Goal: Use online tool/utility: Use online tool/utility

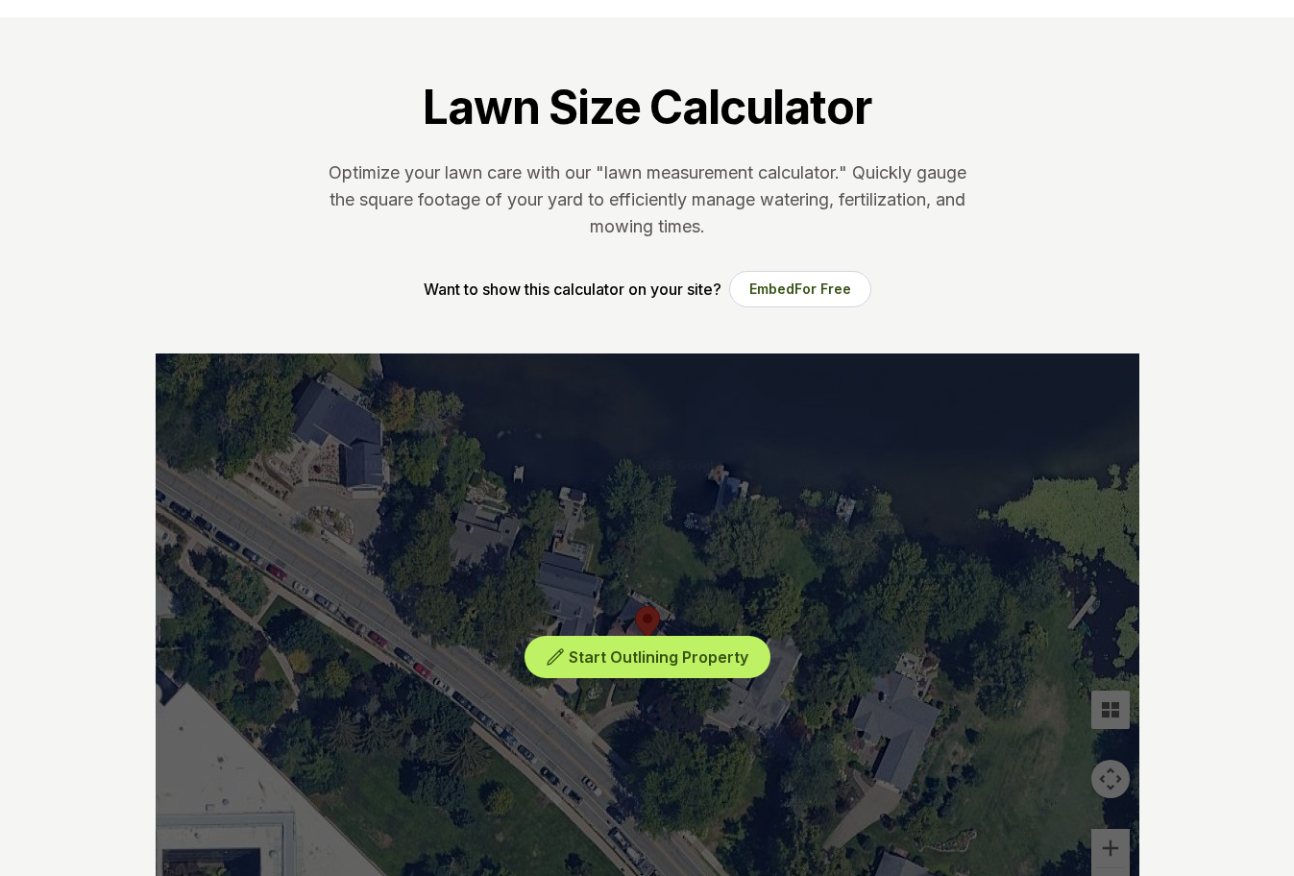
scroll to position [288, 0]
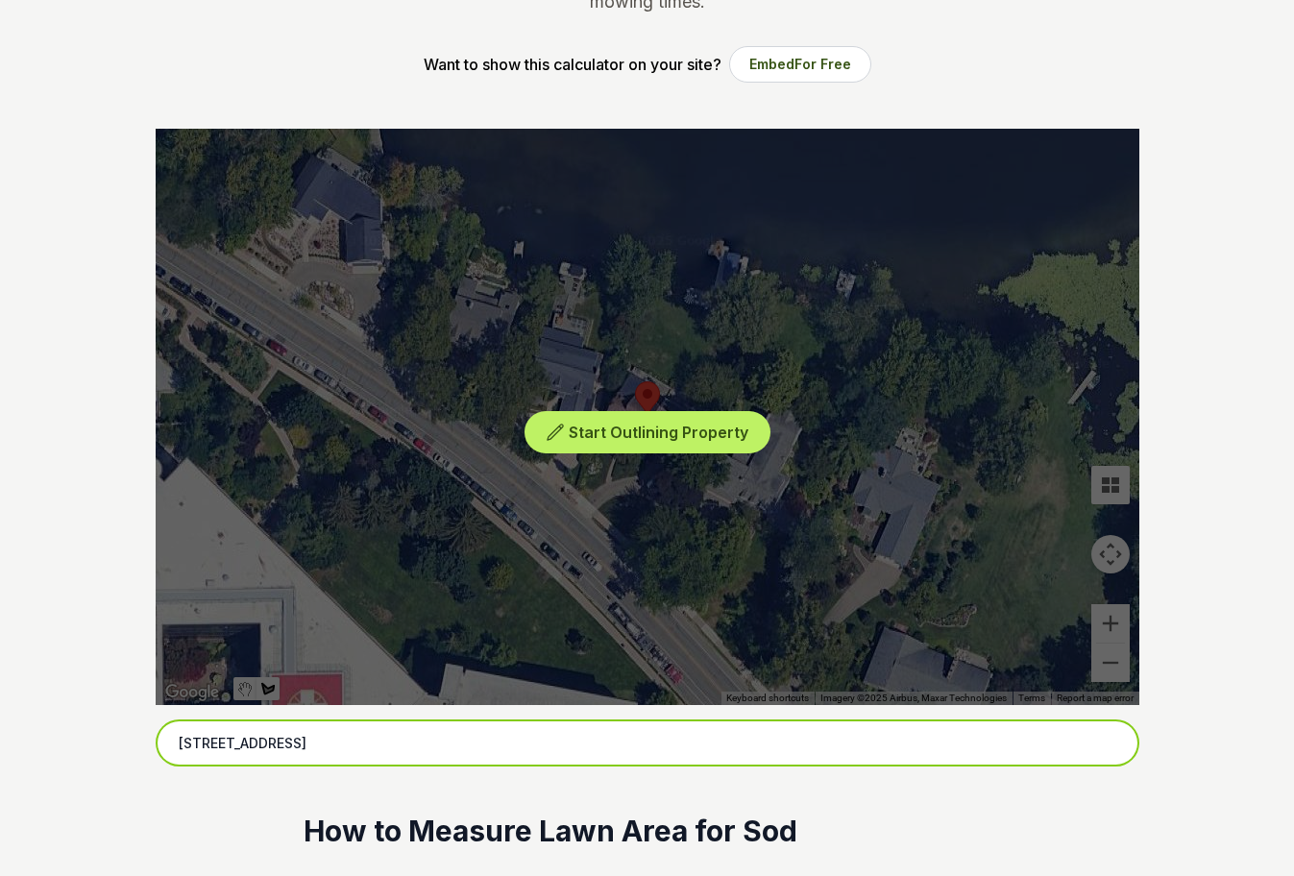
click at [513, 747] on input "[STREET_ADDRESS]" at bounding box center [648, 744] width 984 height 48
drag, startPoint x: 513, startPoint y: 747, endPoint x: 346, endPoint y: 748, distance: 167.2
click at [346, 748] on input "[STREET_ADDRESS]" at bounding box center [648, 744] width 984 height 48
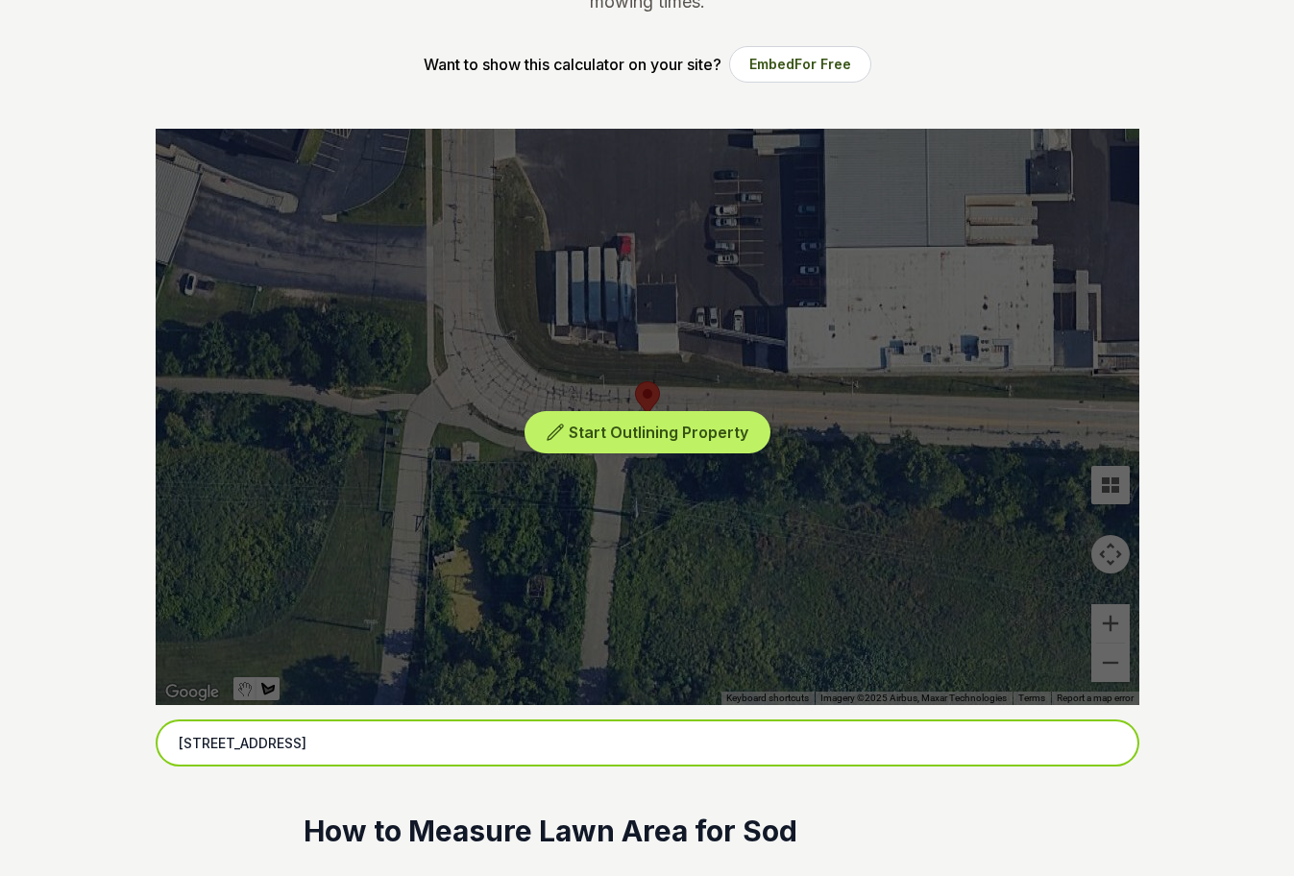
drag, startPoint x: 547, startPoint y: 753, endPoint x: 101, endPoint y: 709, distance: 448.1
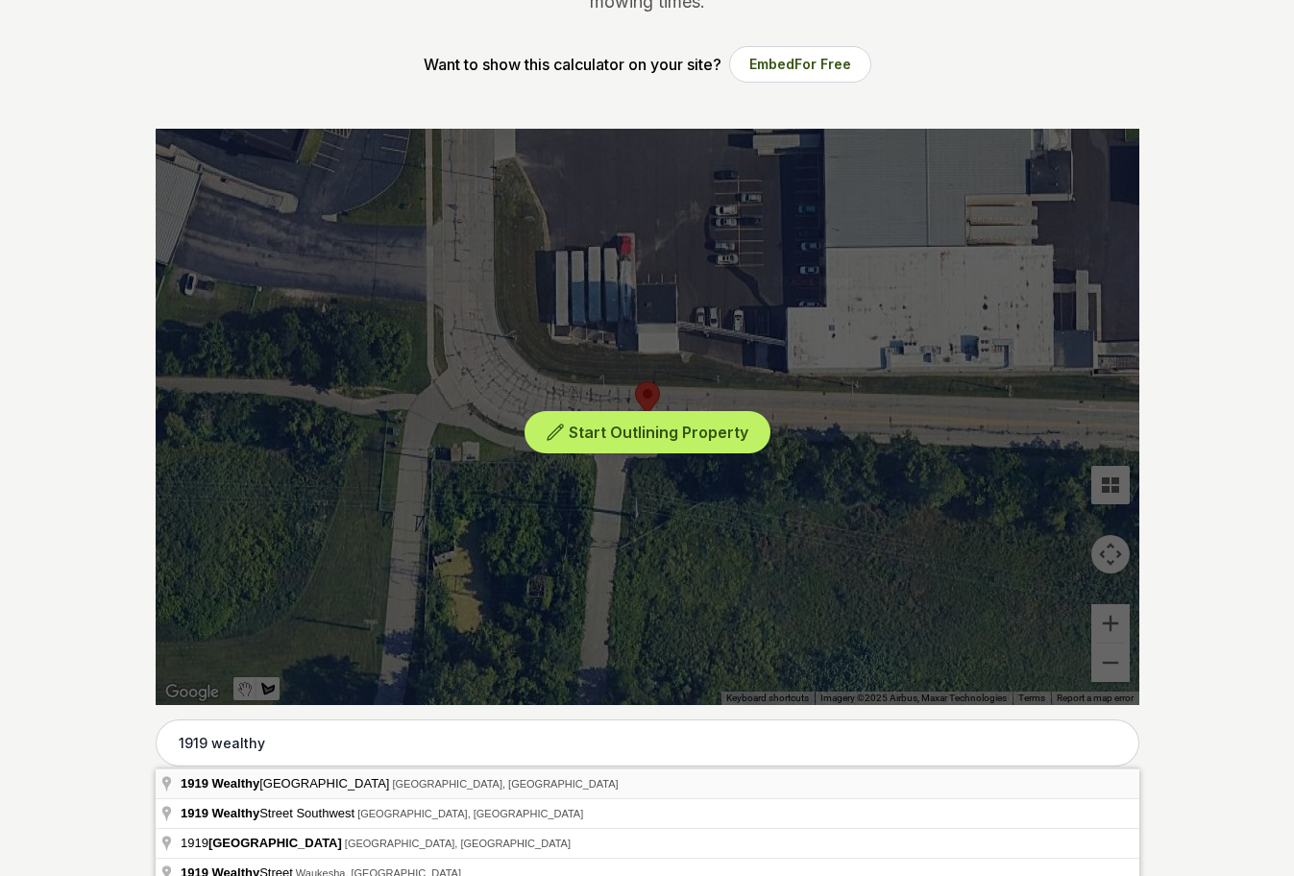
type input "[STREET_ADDRESS]"
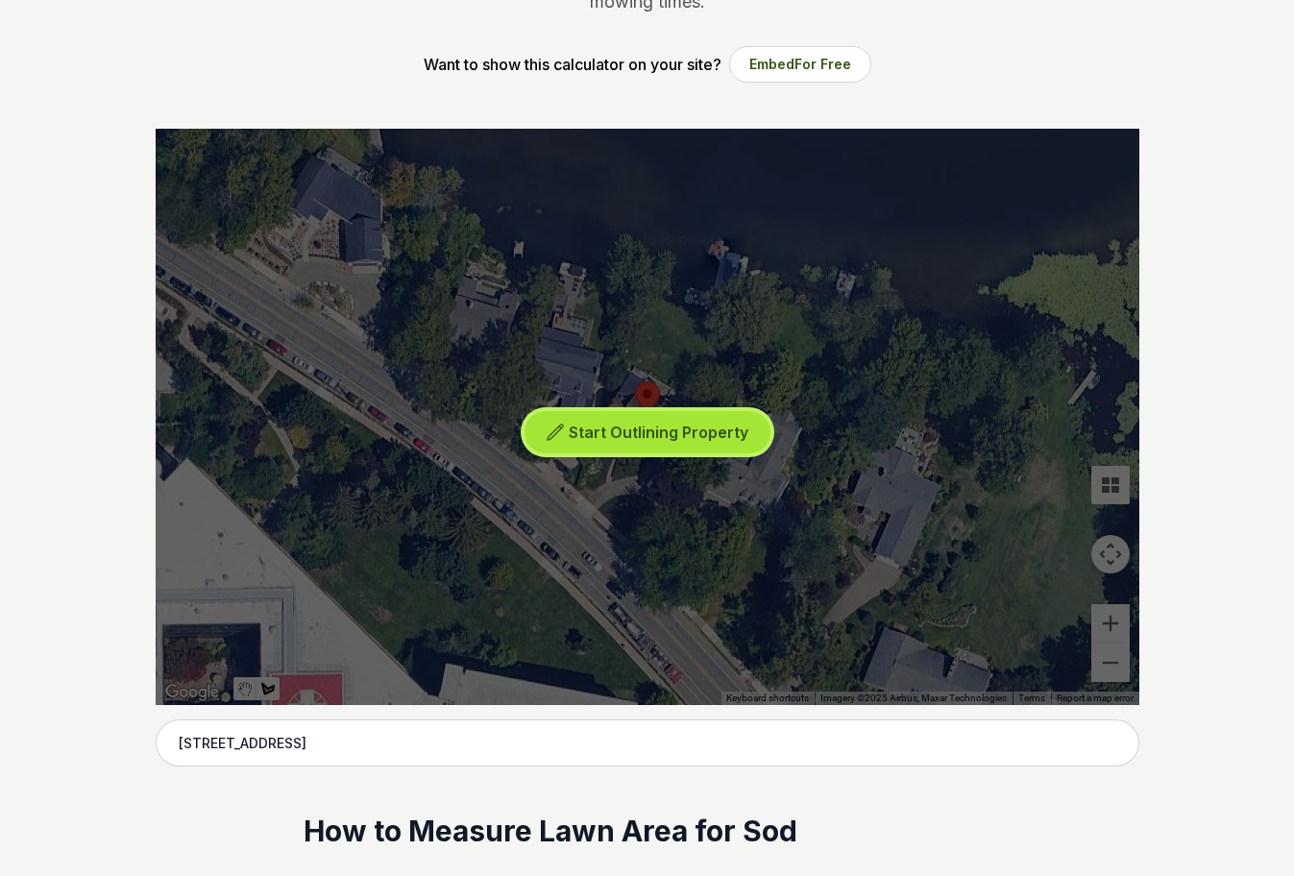
click at [642, 441] on span "Start Outlining Property" at bounding box center [659, 432] width 180 height 19
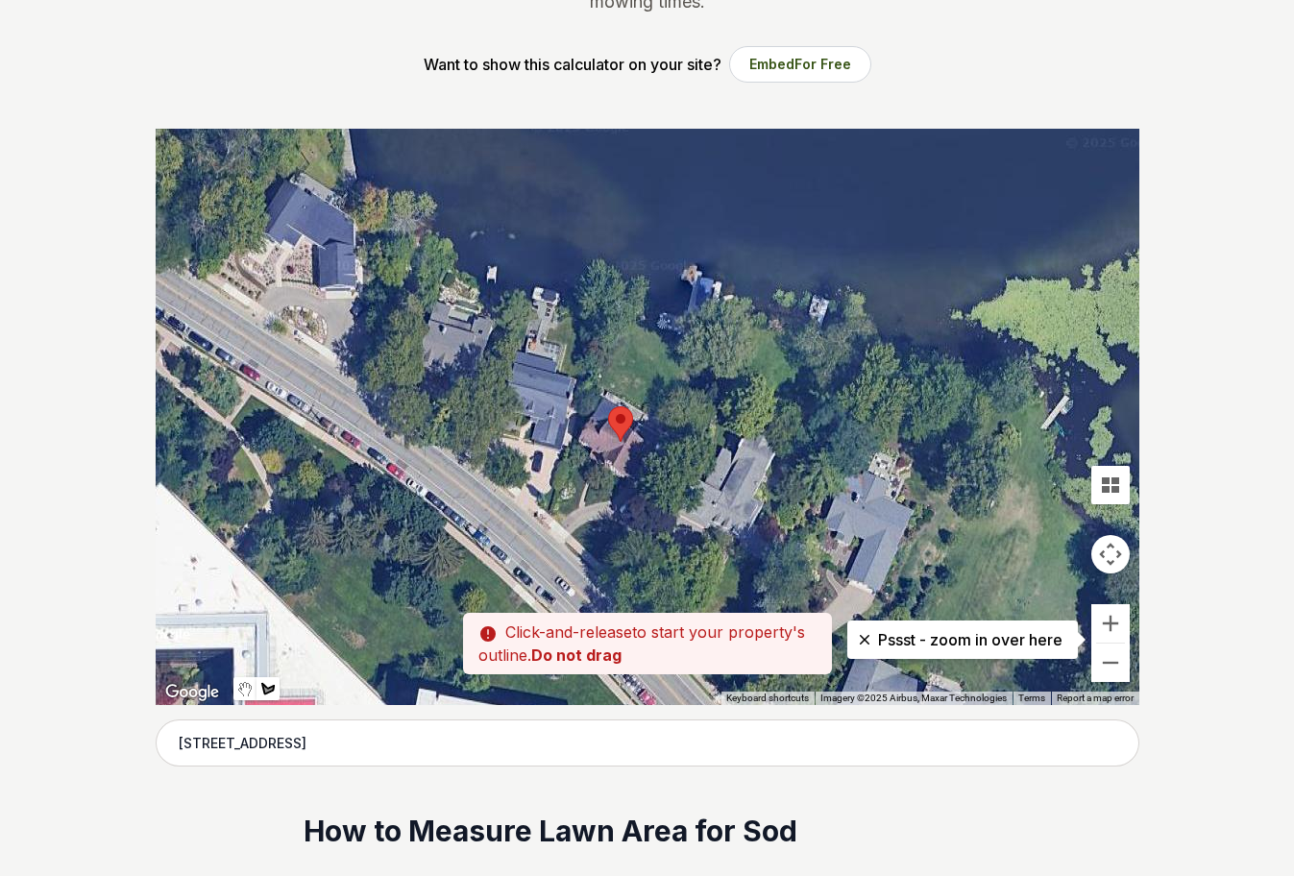
drag, startPoint x: 650, startPoint y: 491, endPoint x: 623, endPoint y: 516, distance: 36.7
click at [623, 516] on div at bounding box center [648, 417] width 984 height 577
click at [604, 465] on div at bounding box center [648, 417] width 984 height 577
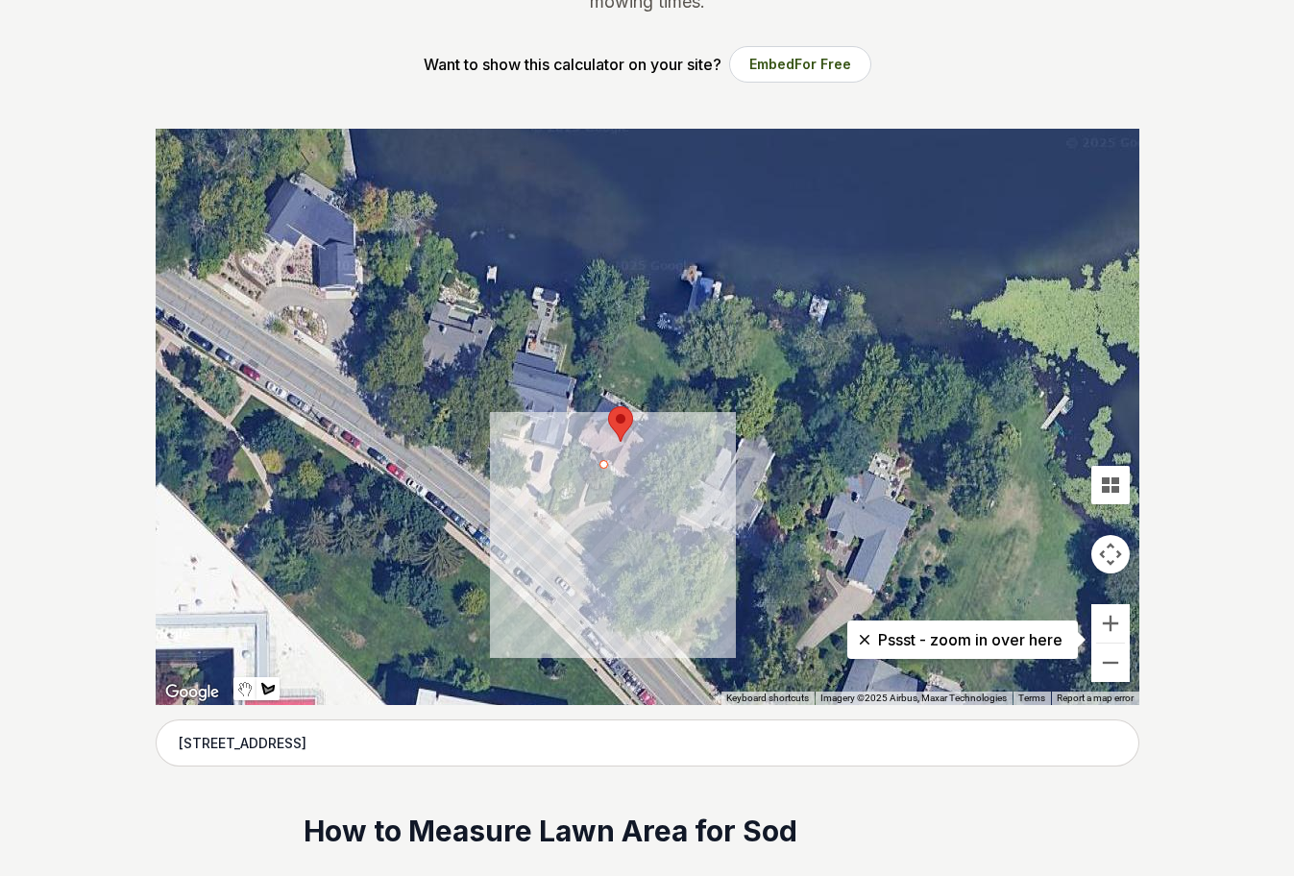
click at [588, 488] on div at bounding box center [648, 417] width 984 height 577
click at [585, 502] on div at bounding box center [648, 417] width 984 height 577
click at [603, 503] on div at bounding box center [648, 417] width 984 height 577
click at [618, 501] on div at bounding box center [648, 417] width 984 height 577
click at [636, 486] on div at bounding box center [648, 417] width 984 height 577
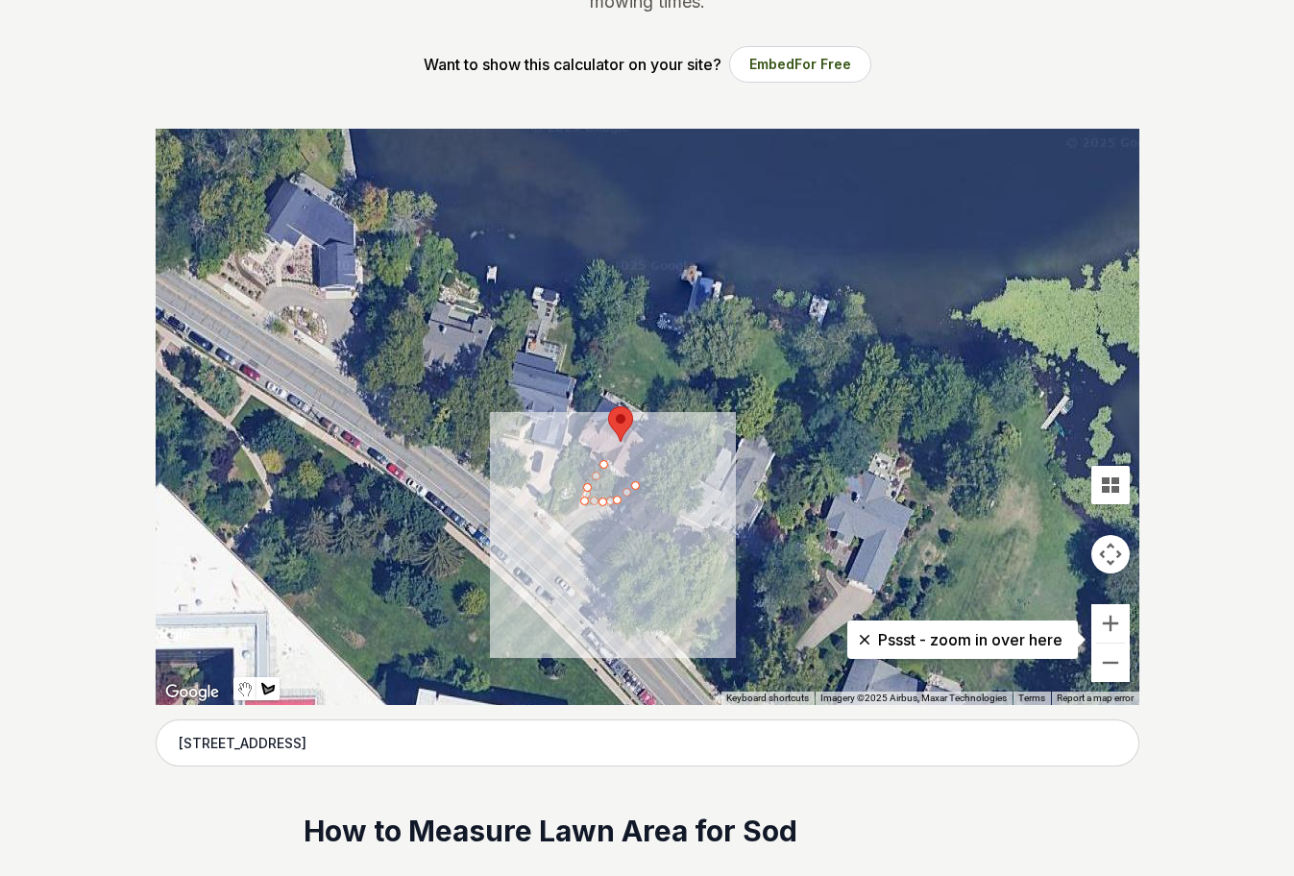
click at [604, 465] on div at bounding box center [648, 417] width 984 height 577
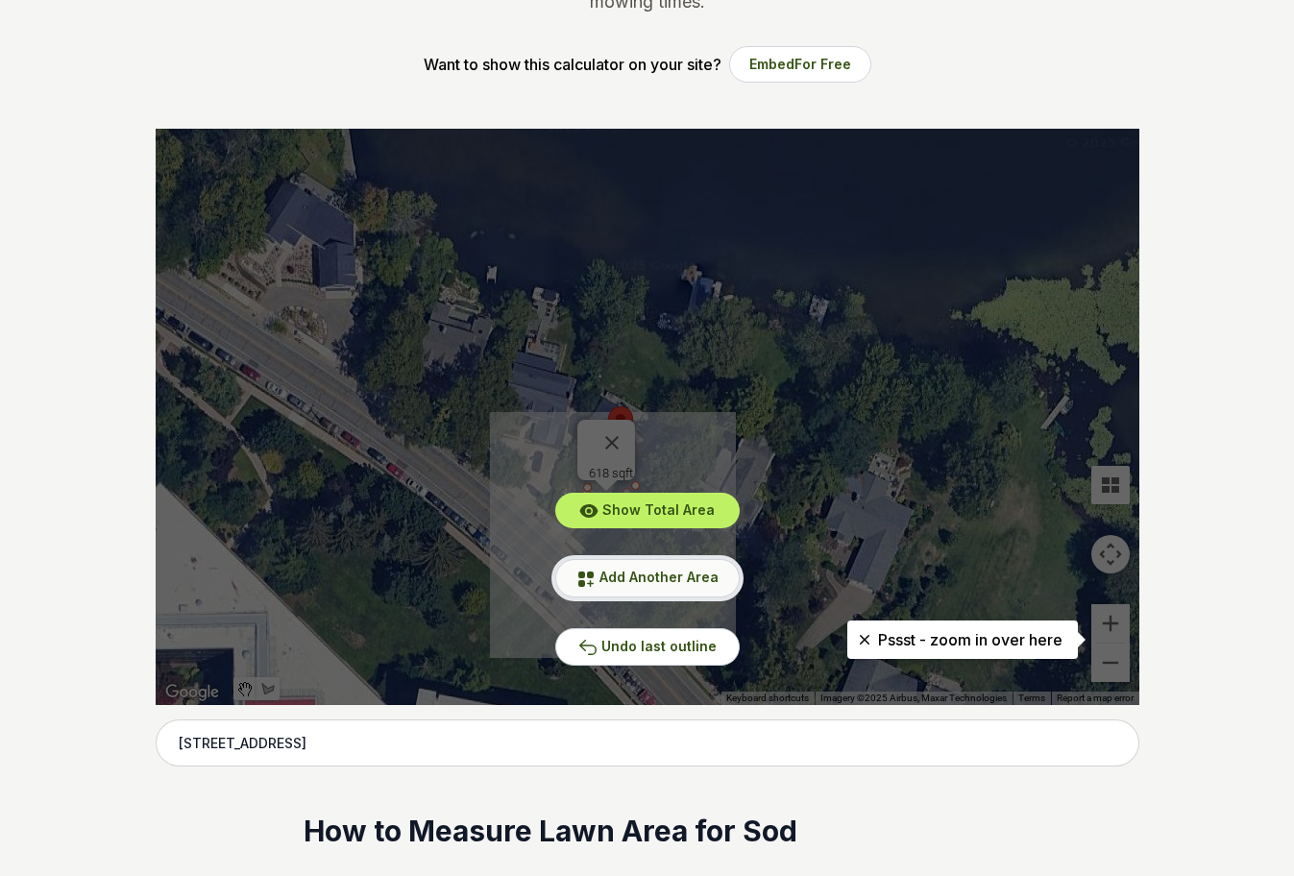
click at [621, 564] on button "Add Another Area" at bounding box center [647, 577] width 185 height 37
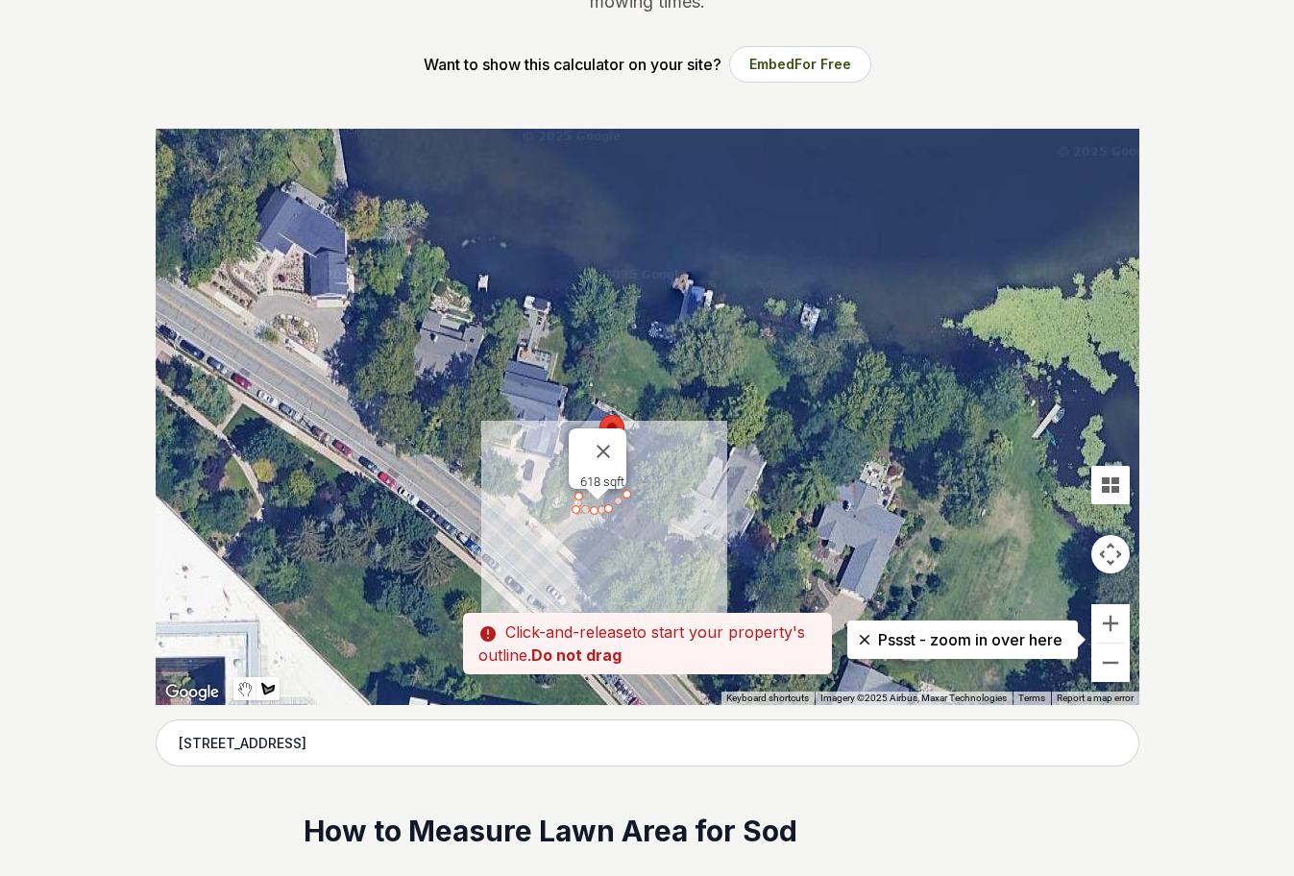
drag, startPoint x: 559, startPoint y: 530, endPoint x: 549, endPoint y: 541, distance: 14.9
click at [549, 541] on div at bounding box center [648, 417] width 984 height 577
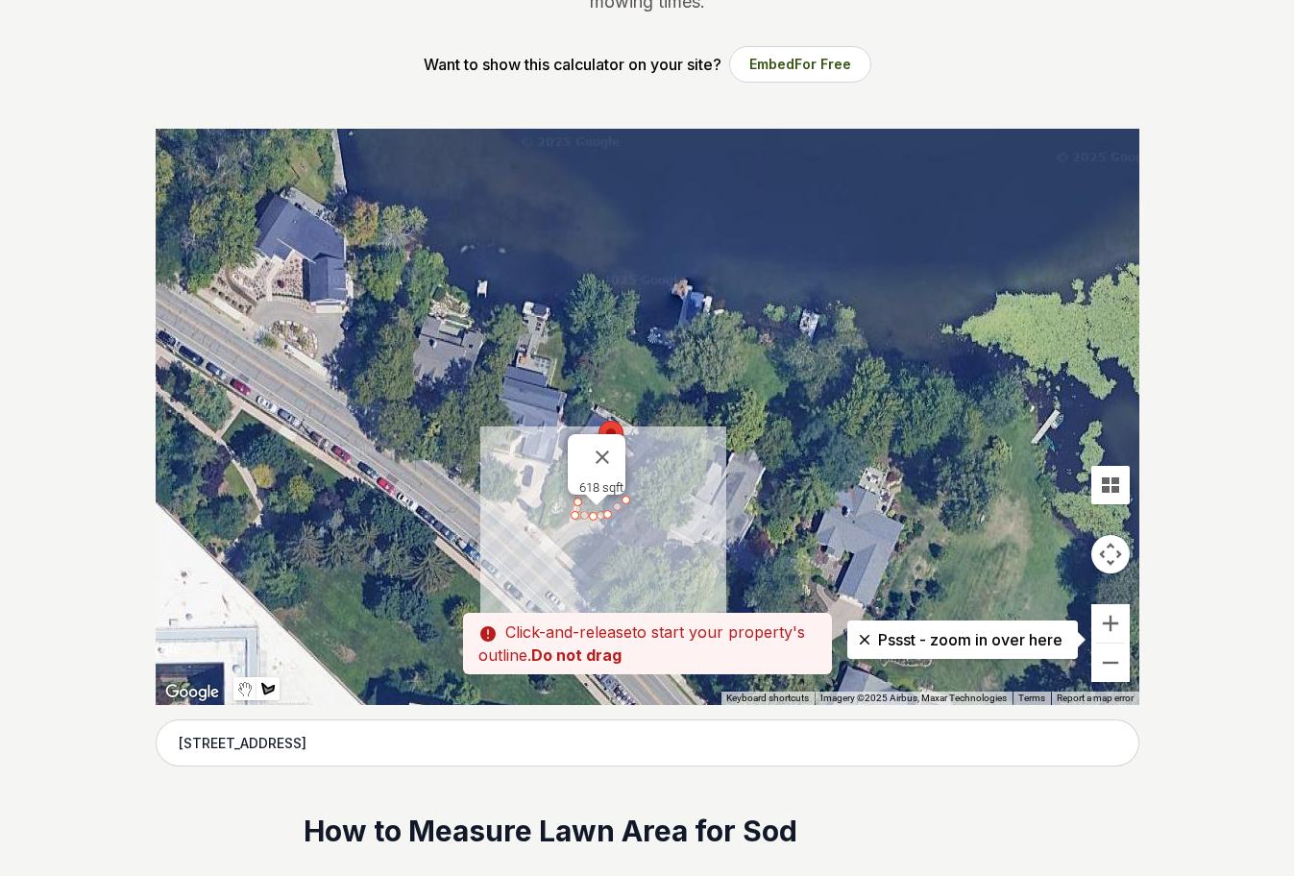
click at [558, 529] on div at bounding box center [648, 417] width 984 height 577
click at [545, 523] on div at bounding box center [648, 417] width 984 height 577
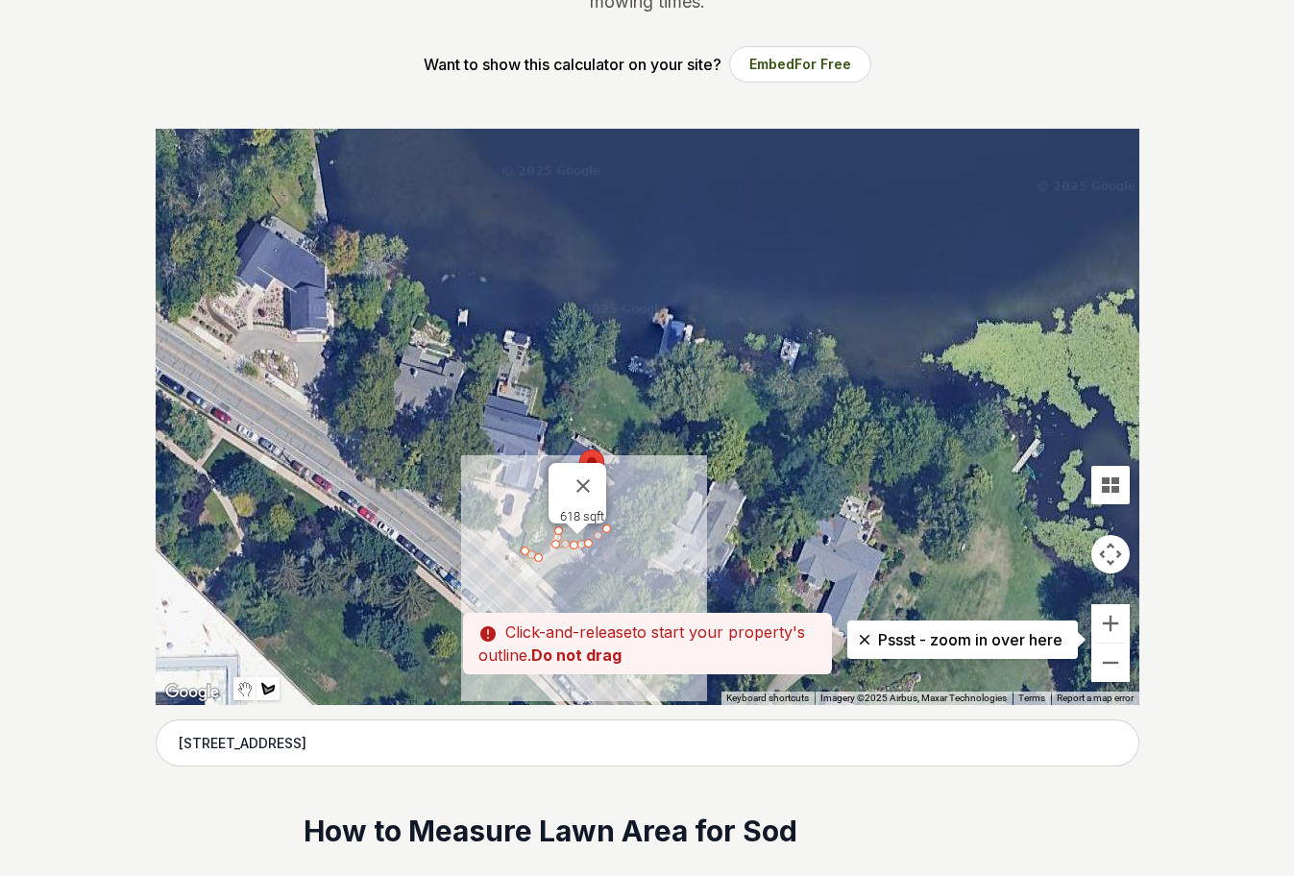
drag, startPoint x: 573, startPoint y: 509, endPoint x: 544, endPoint y: 552, distance: 51.2
click at [544, 552] on div at bounding box center [648, 417] width 984 height 577
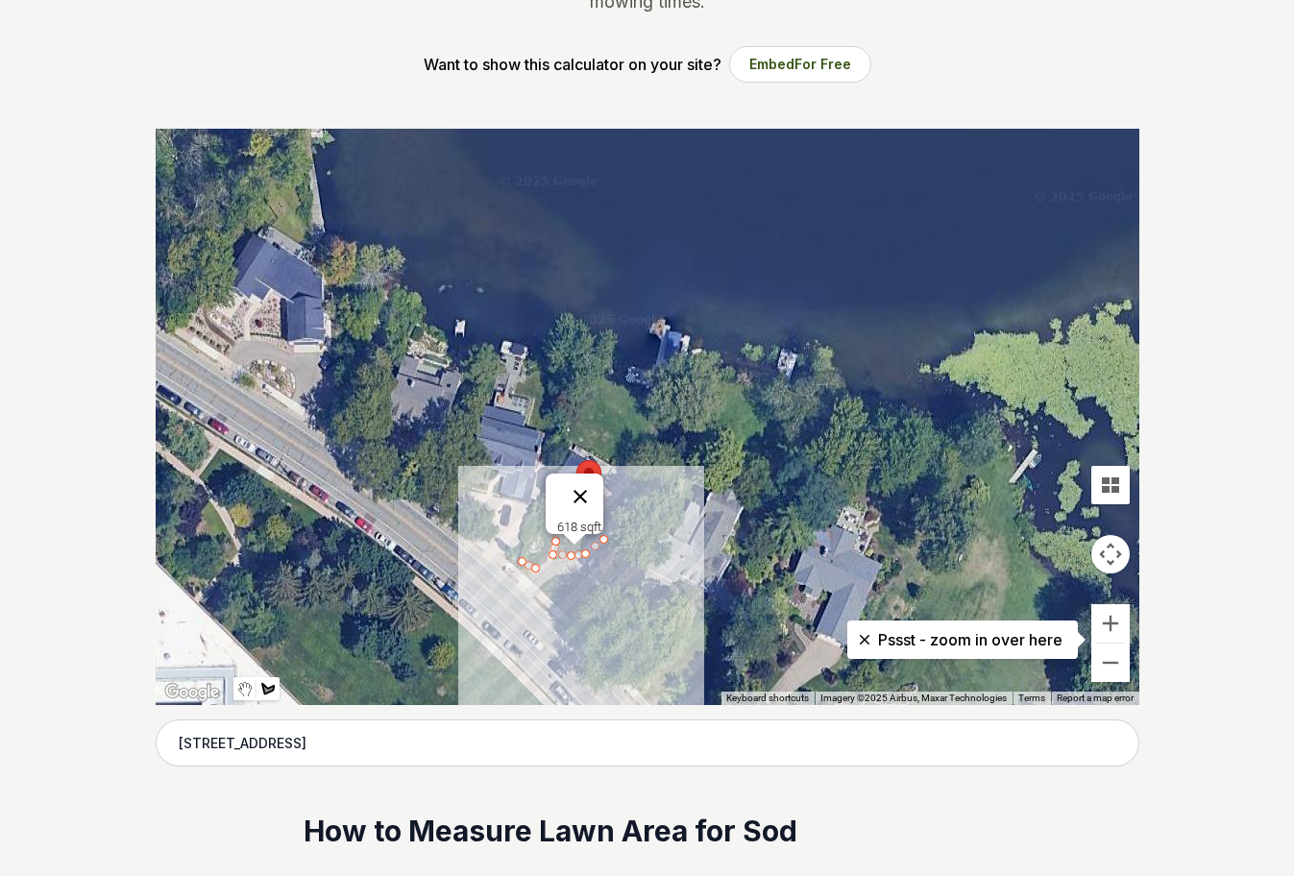
click at [592, 486] on button "Close" at bounding box center [580, 497] width 46 height 46
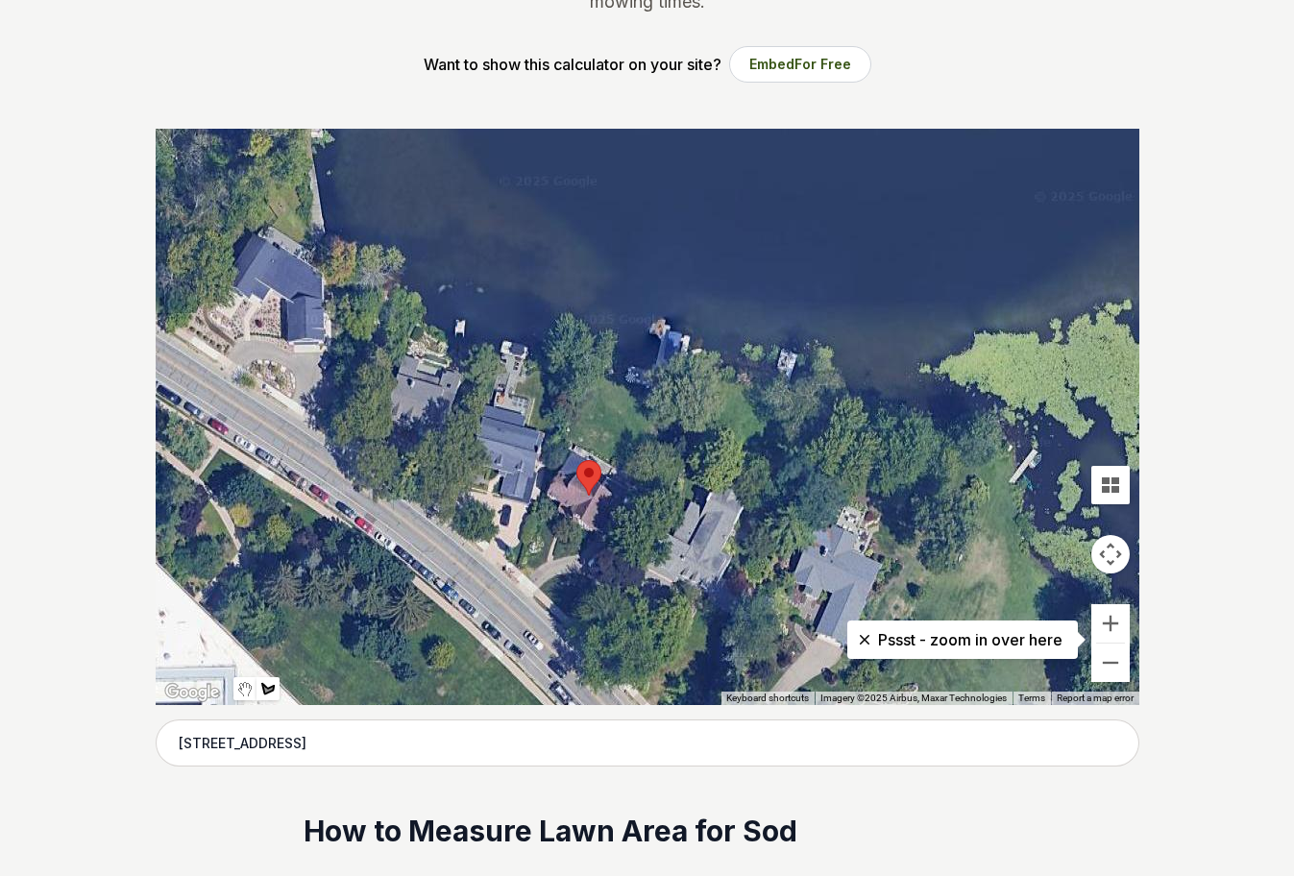
click at [553, 506] on div at bounding box center [648, 417] width 984 height 577
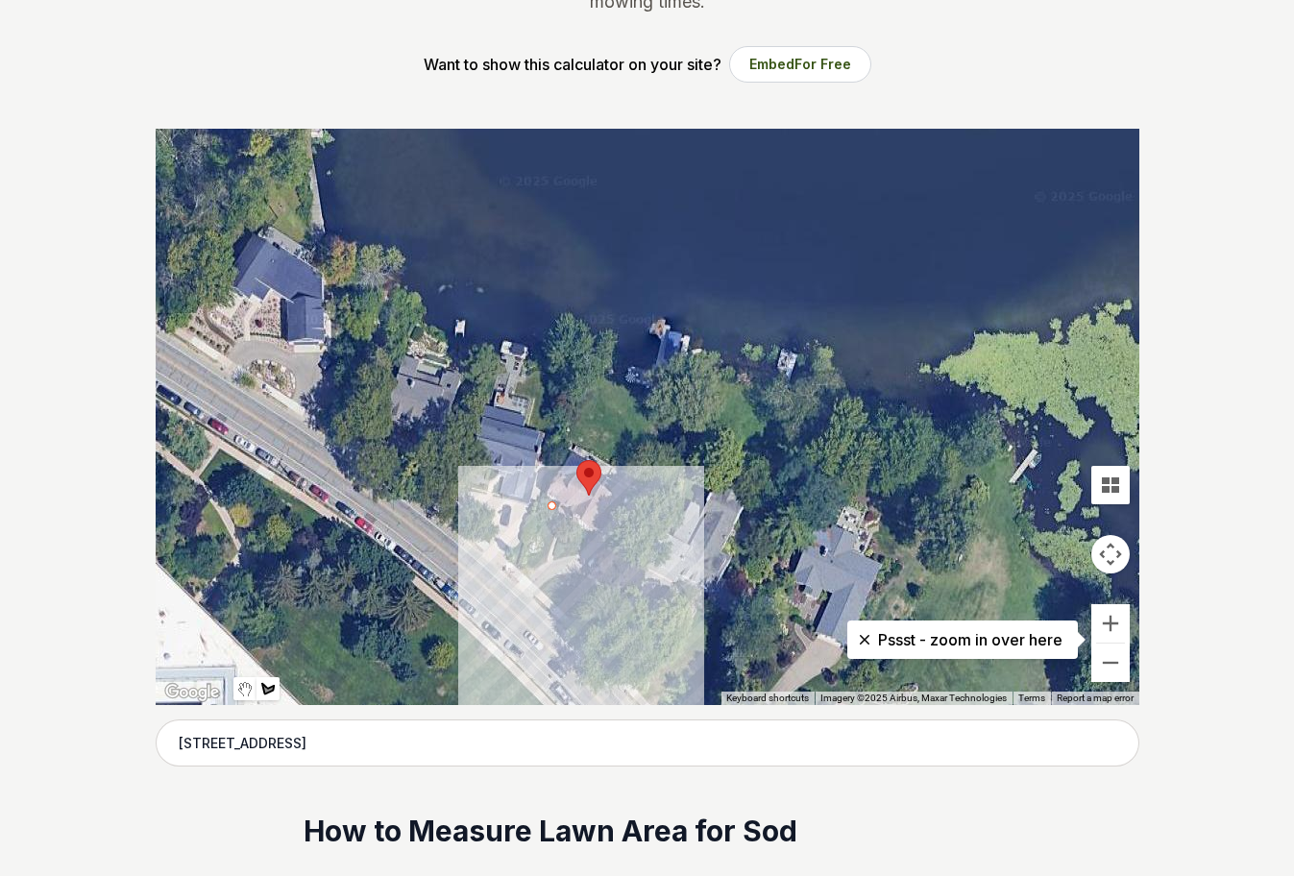
click at [516, 559] on div at bounding box center [648, 417] width 984 height 577
click at [529, 568] on div at bounding box center [648, 417] width 984 height 577
click at [546, 567] on div at bounding box center [648, 417] width 984 height 577
click at [565, 529] on div at bounding box center [648, 417] width 984 height 577
click at [554, 509] on div at bounding box center [648, 417] width 984 height 577
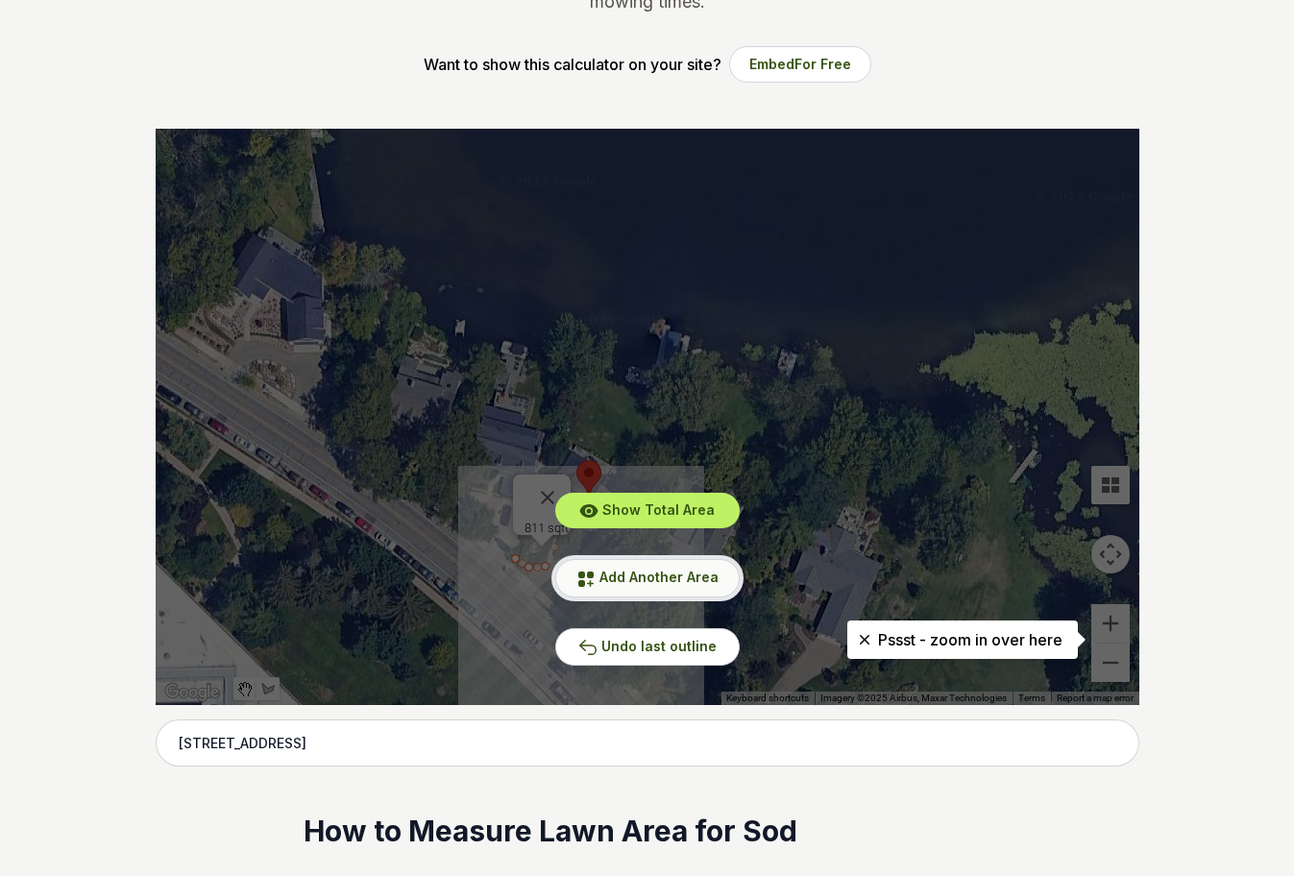
click at [634, 575] on span "Add Another Area" at bounding box center [659, 577] width 119 height 16
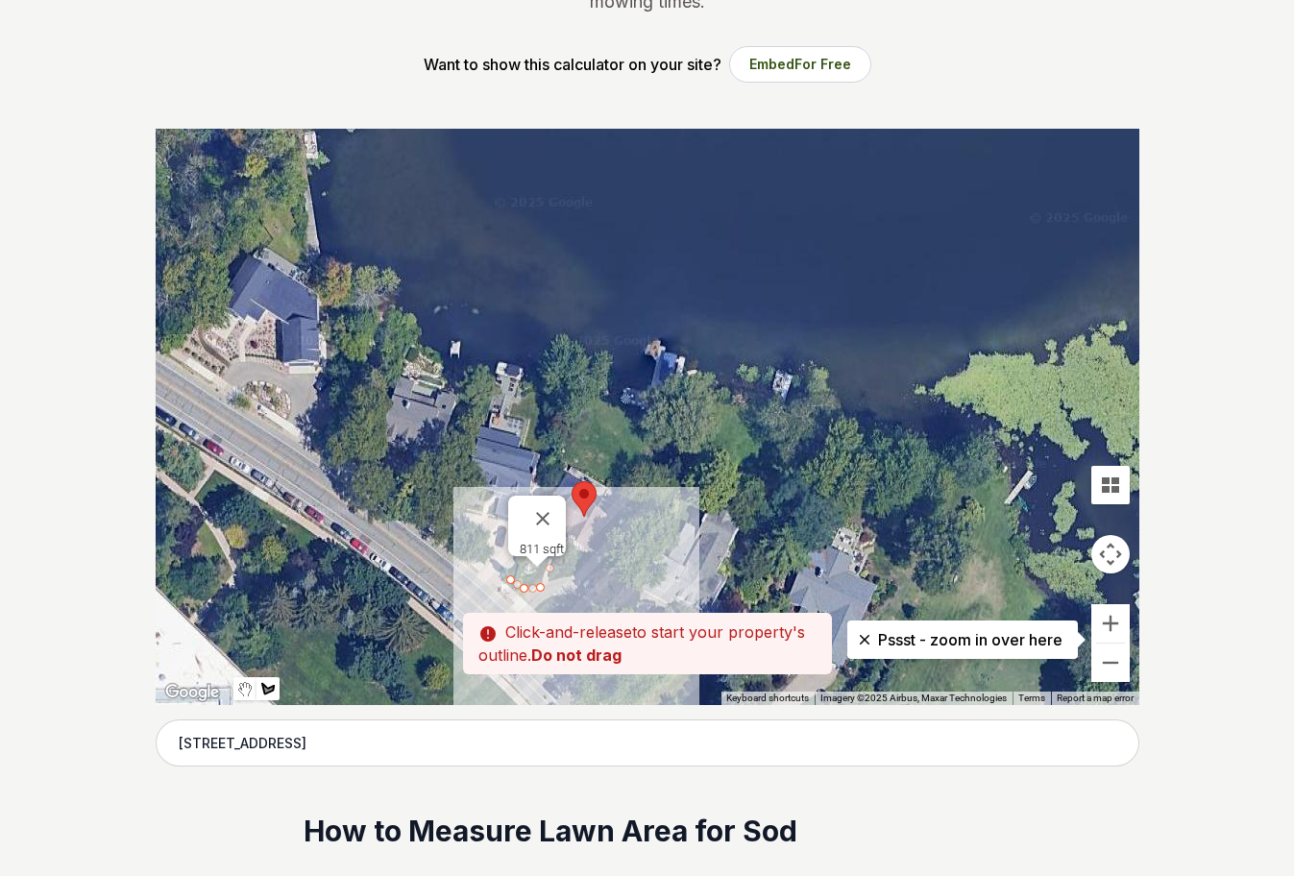
drag, startPoint x: 630, startPoint y: 501, endPoint x: 620, endPoint y: 533, distance: 34.3
click at [620, 533] on div at bounding box center [648, 417] width 984 height 577
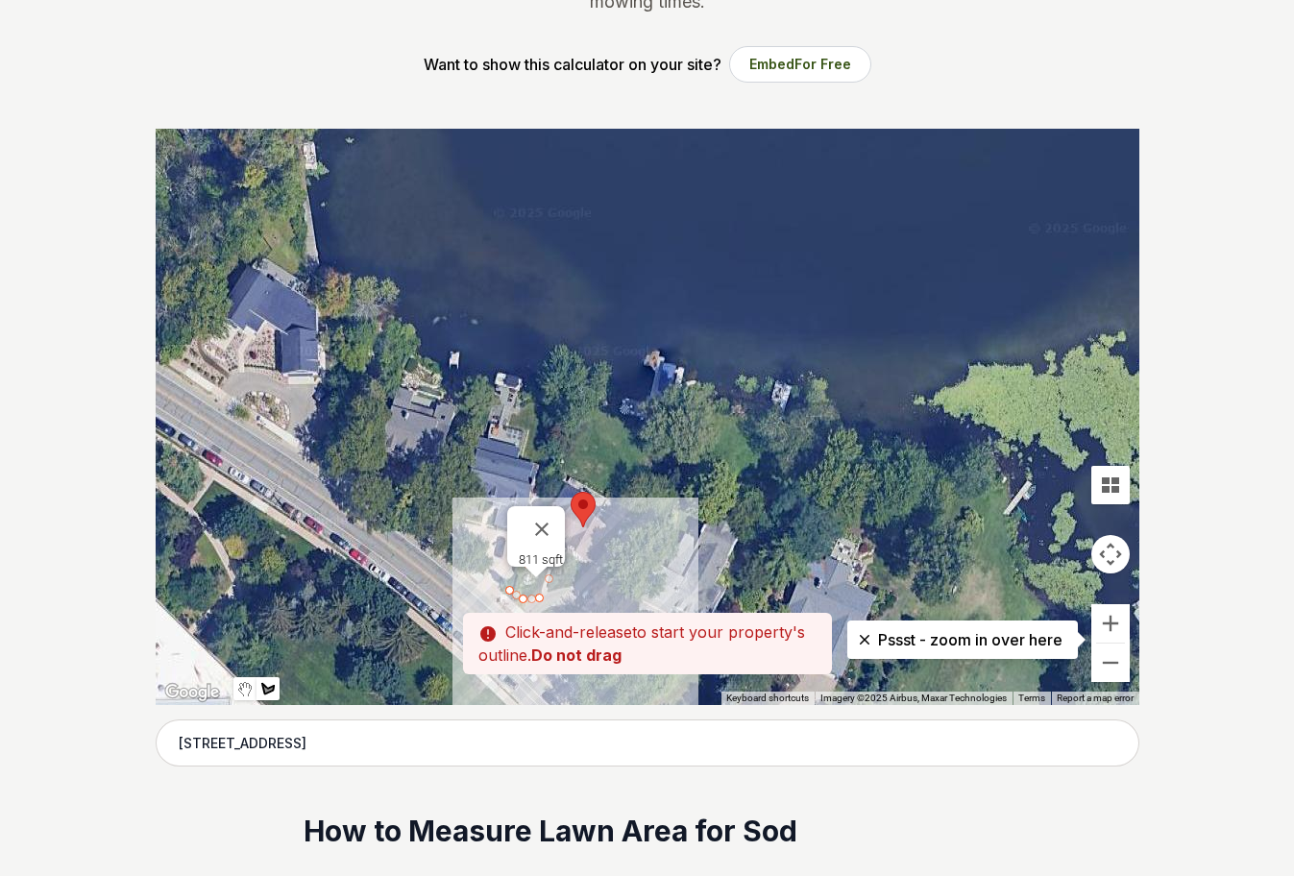
click at [612, 495] on div at bounding box center [648, 417] width 984 height 577
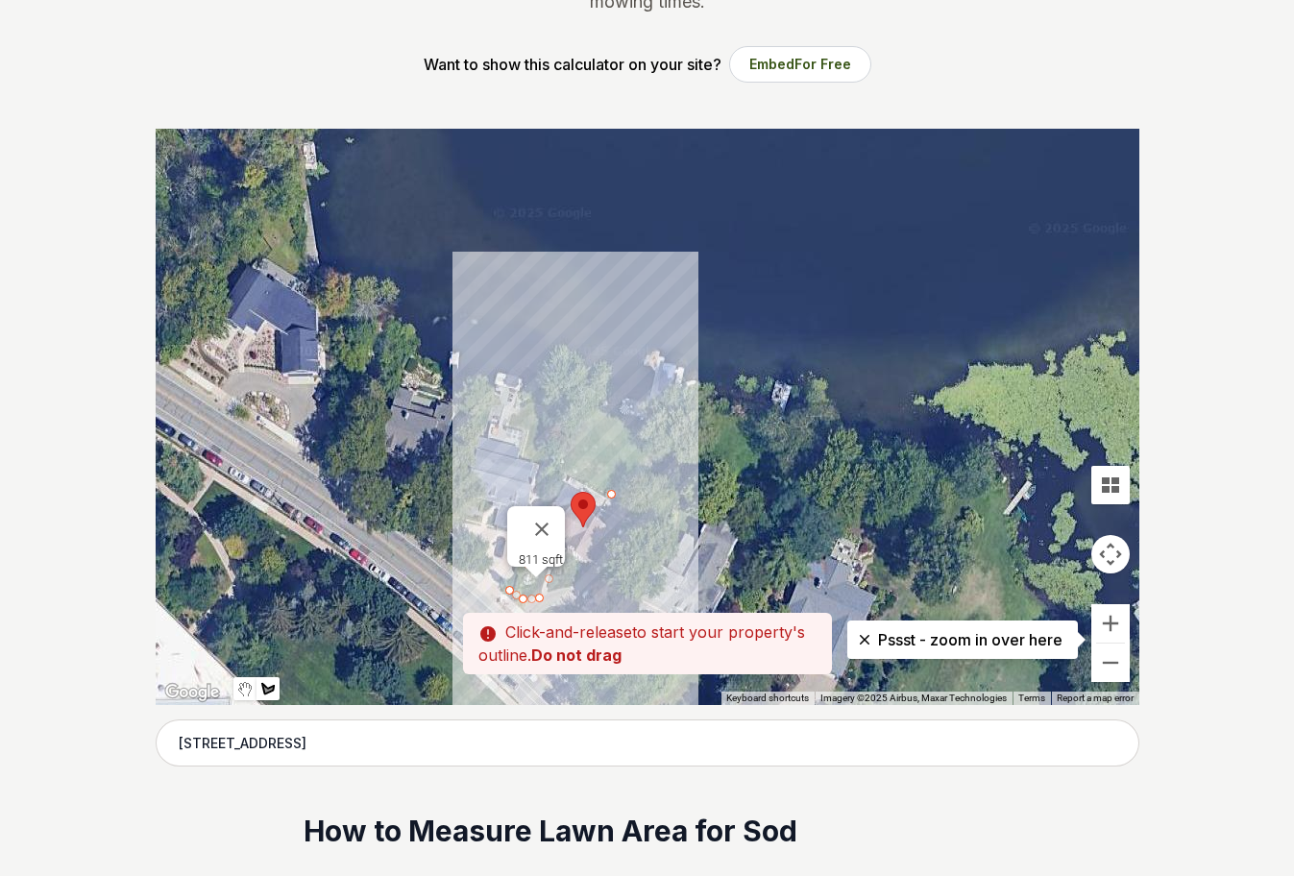
click at [560, 473] on div at bounding box center [648, 417] width 984 height 577
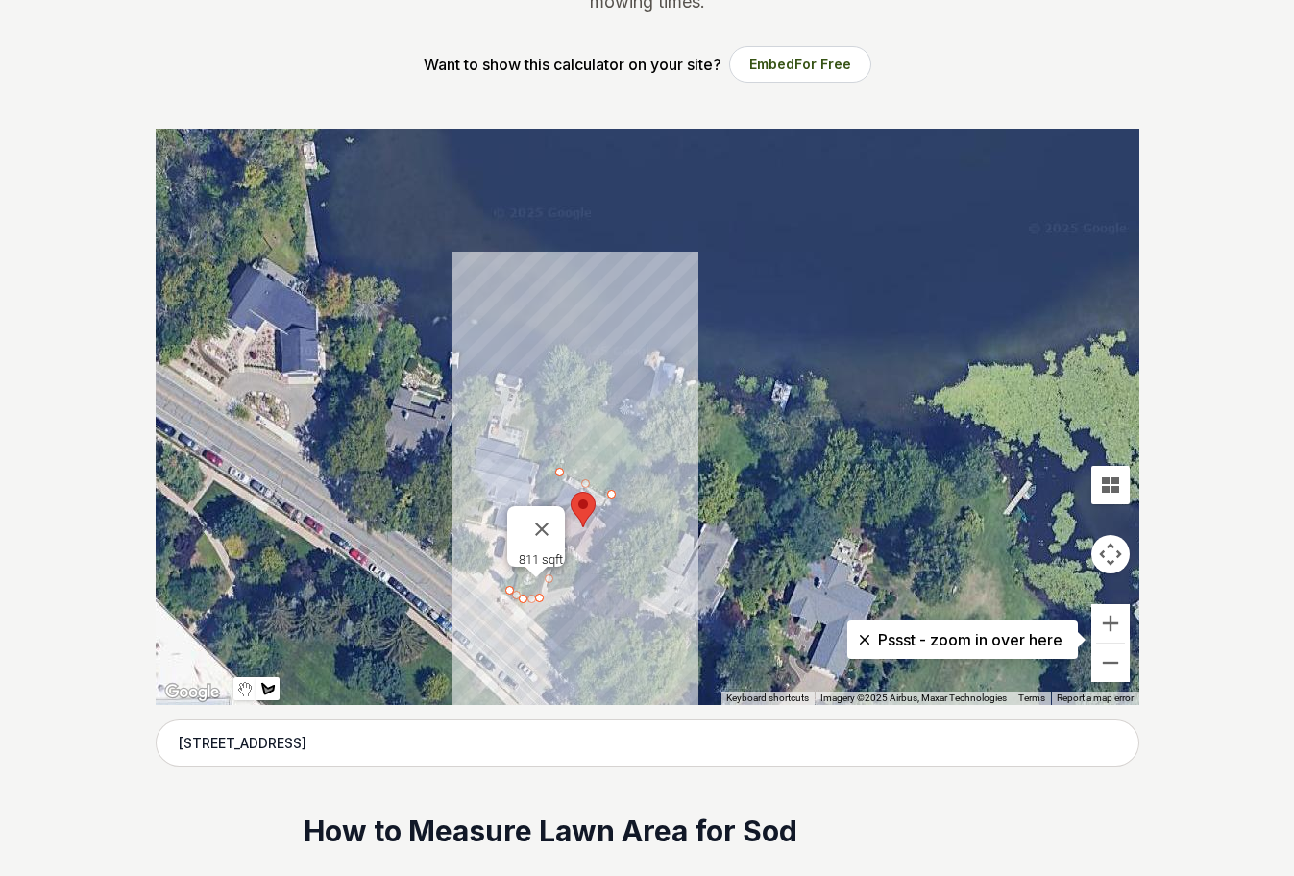
click at [589, 428] on div at bounding box center [648, 417] width 984 height 577
click at [627, 455] on div at bounding box center [648, 417] width 984 height 577
click at [644, 484] on div at bounding box center [648, 417] width 984 height 577
click at [619, 503] on div at bounding box center [648, 417] width 984 height 577
click at [611, 495] on div at bounding box center [648, 417] width 984 height 577
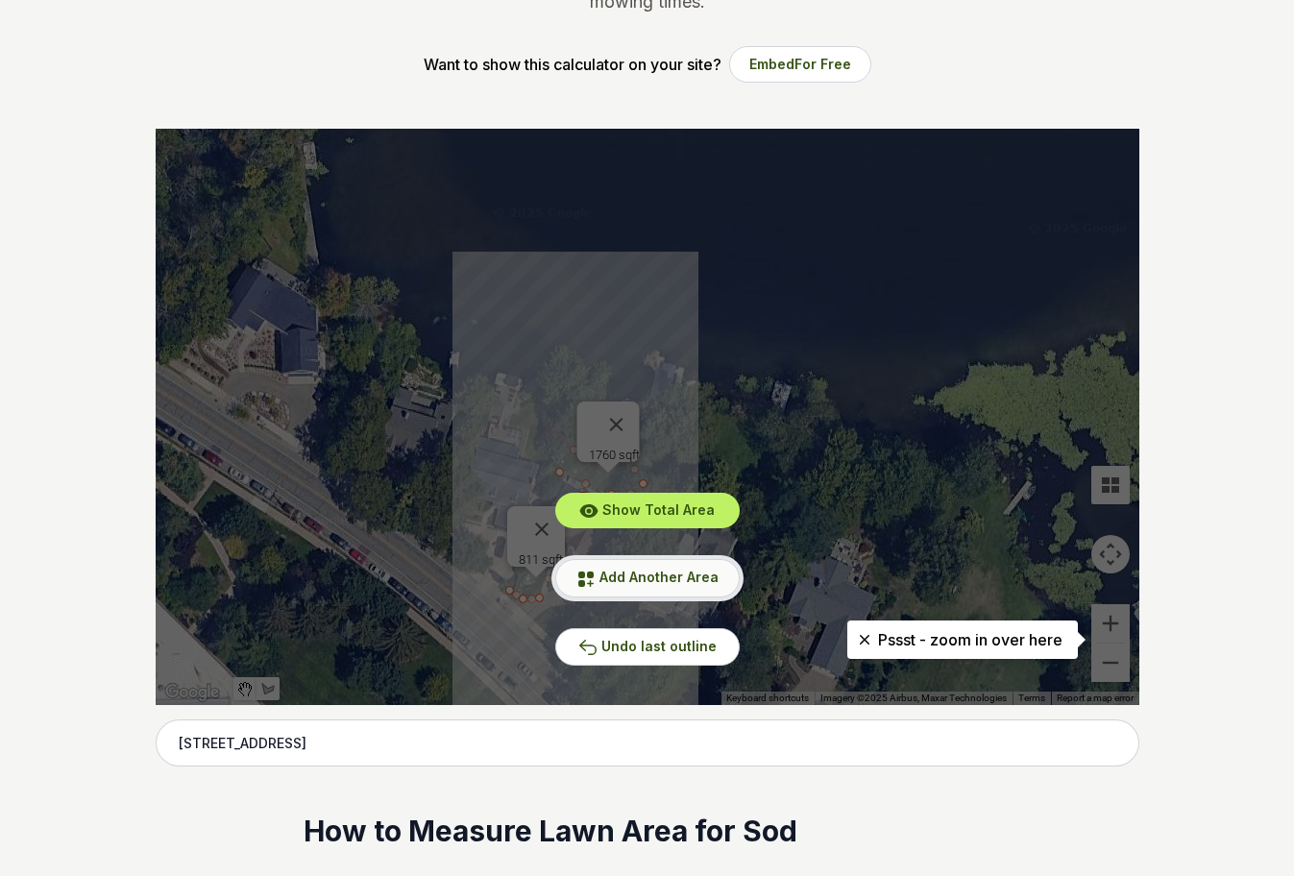
click at [630, 570] on span "Add Another Area" at bounding box center [659, 577] width 119 height 16
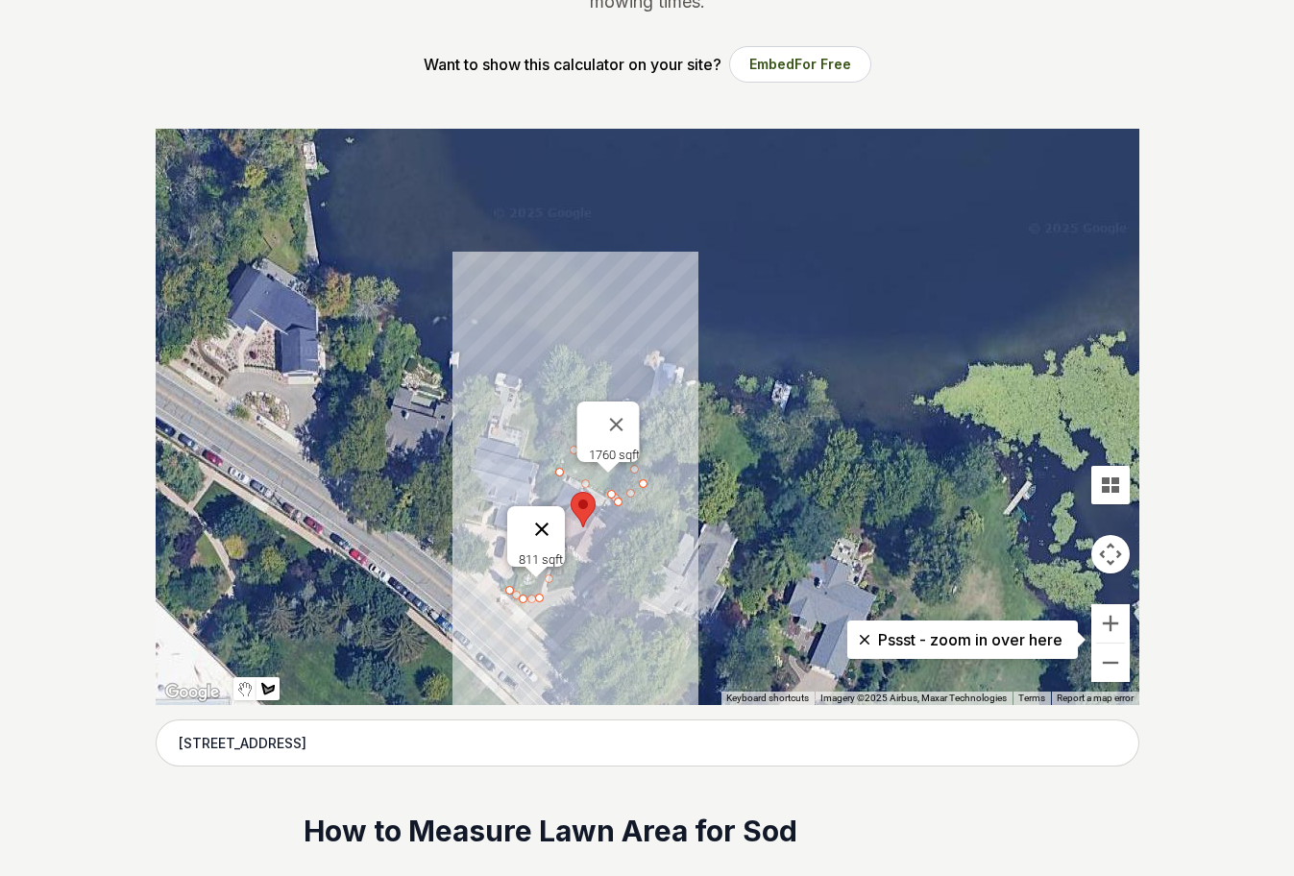
click at [551, 522] on button "Close" at bounding box center [542, 529] width 46 height 46
click at [621, 418] on button "Close" at bounding box center [616, 425] width 46 height 46
